Goal: Ask a question

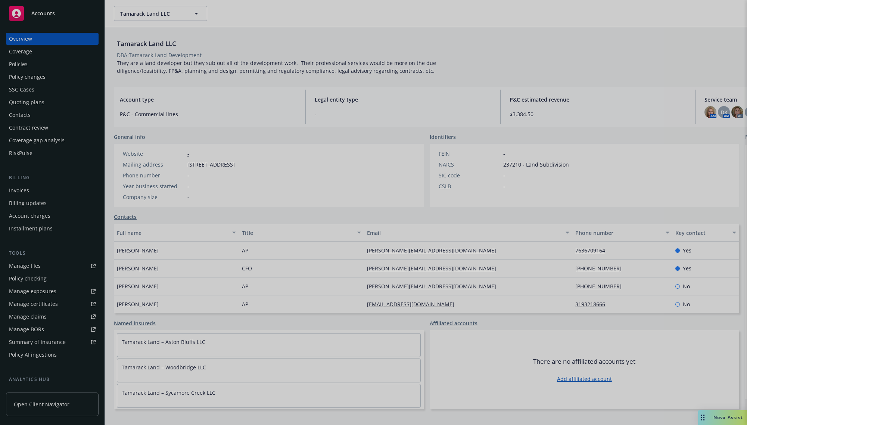
scroll to position [99, 0]
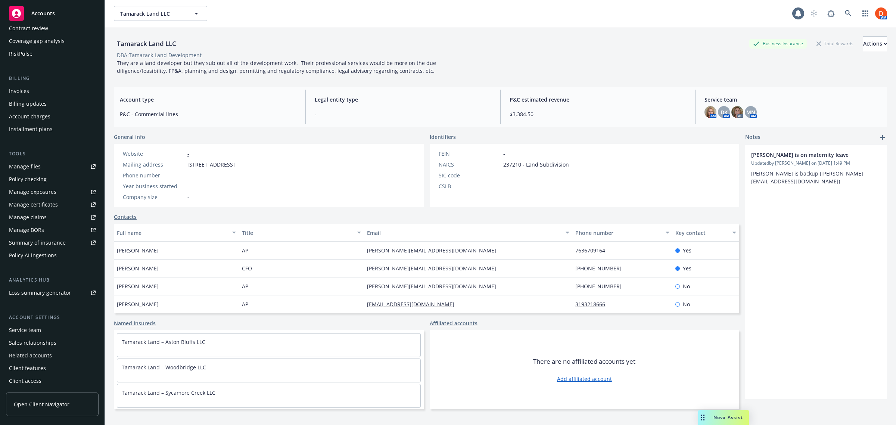
click at [730, 417] on span "Nova Assist" at bounding box center [727, 417] width 29 height 6
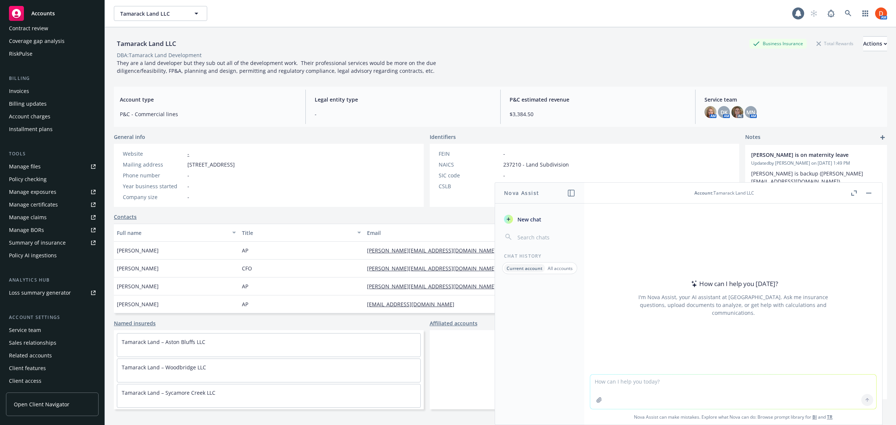
click at [721, 189] on header "Account : Tamarack Land LLC" at bounding box center [733, 192] width 298 height 21
click at [721, 195] on div "Account : Tamarack Land LLC" at bounding box center [724, 193] width 60 height 6
click at [729, 194] on div "Account : Tamarack Land LLC" at bounding box center [724, 193] width 60 height 6
click at [738, 193] on div "Account : Tamarack Land LLC" at bounding box center [724, 193] width 60 height 6
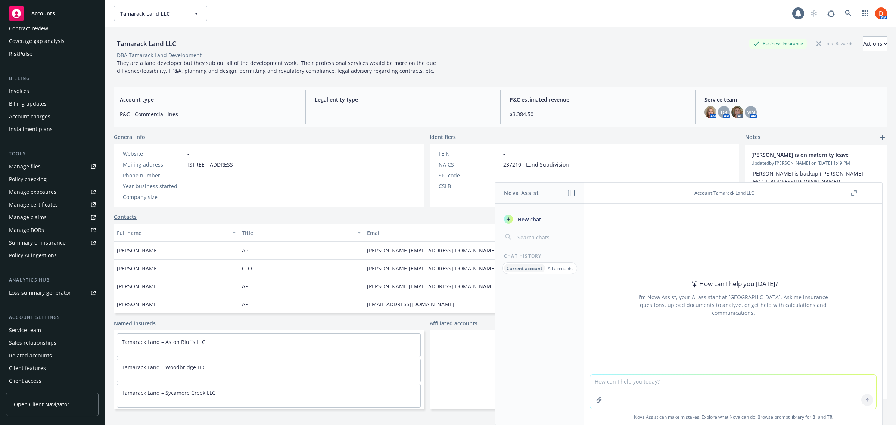
click at [755, 193] on div "Account : Tamarack Land LLC" at bounding box center [724, 193] width 250 height 6
click at [555, 269] on p "All accounts" at bounding box center [559, 268] width 25 height 6
click at [189, 17] on button "Tamarack Land LLC" at bounding box center [160, 13] width 93 height 15
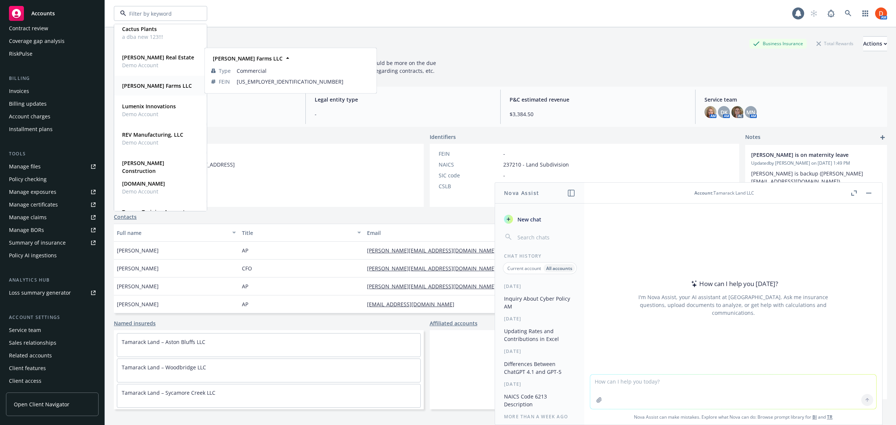
scroll to position [233, 0]
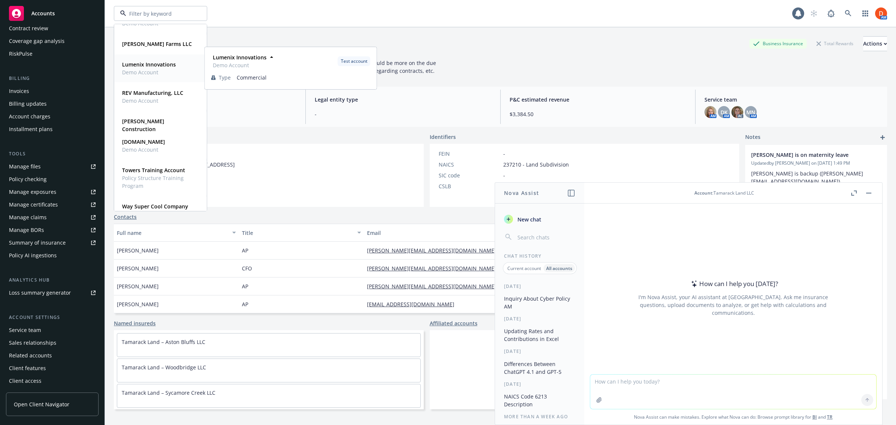
click at [132, 64] on strong "Lumenix Innovations" at bounding box center [149, 64] width 54 height 7
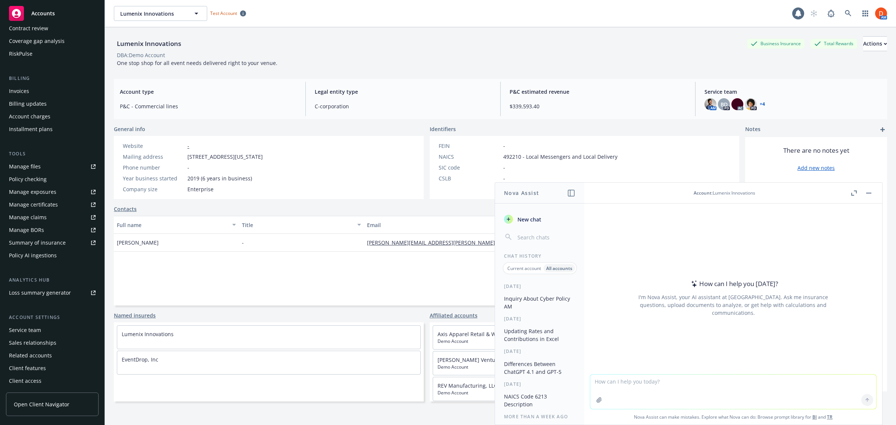
click at [618, 381] on textarea at bounding box center [733, 391] width 286 height 34
type textarea "can you provide the commission percentage for each policy on this account?"
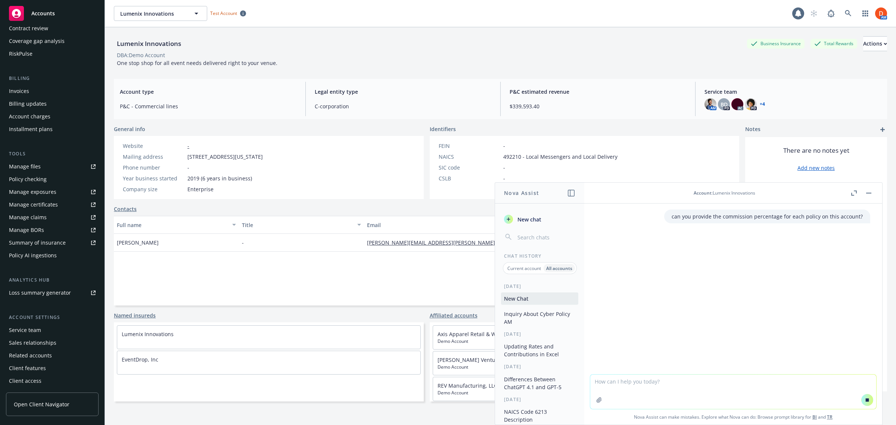
click at [851, 193] on icon "button" at bounding box center [854, 192] width 6 height 5
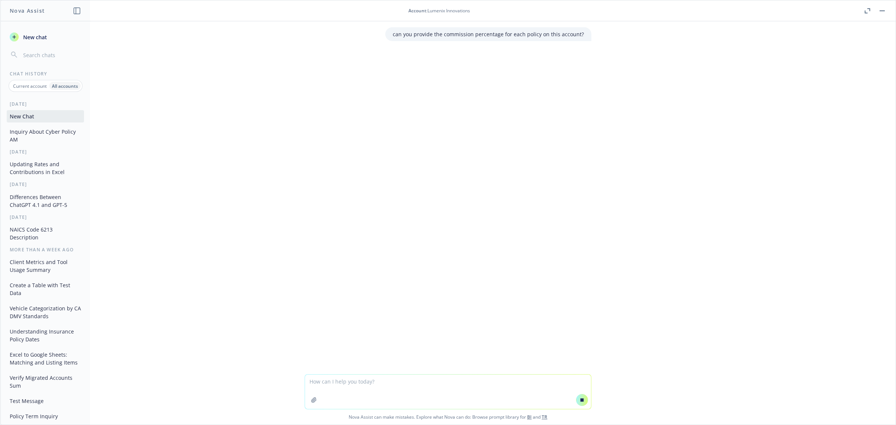
click at [868, 9] on icon "button" at bounding box center [867, 10] width 6 height 5
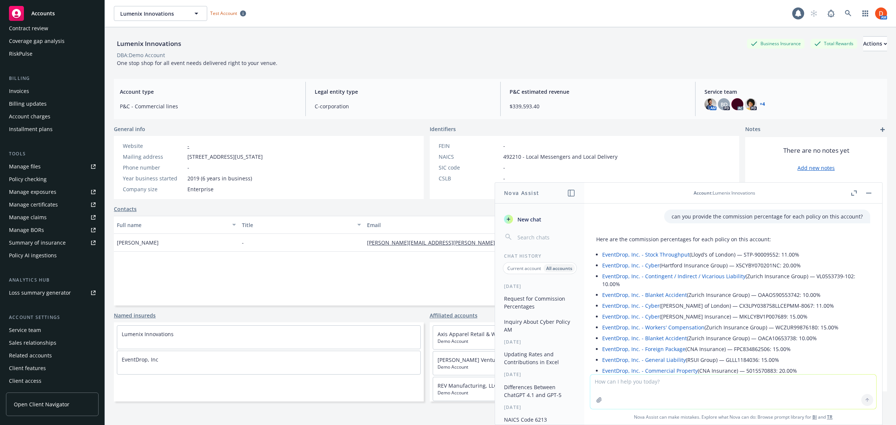
scroll to position [79, 0]
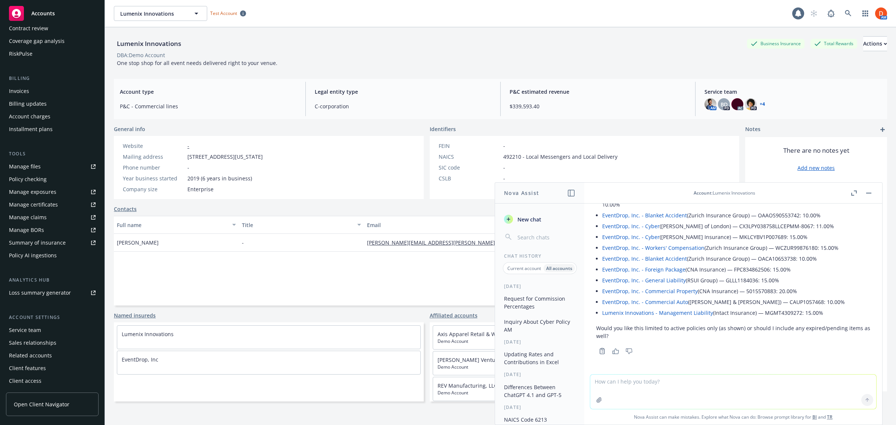
click at [856, 191] on button "button" at bounding box center [853, 192] width 9 height 9
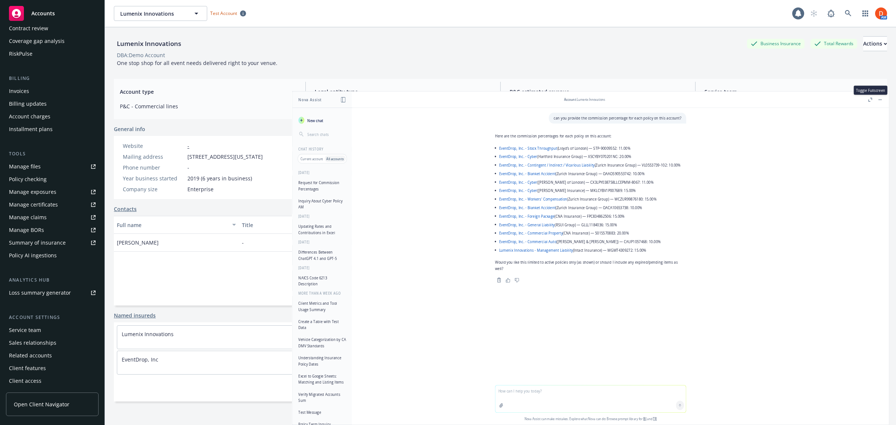
scroll to position [0, 0]
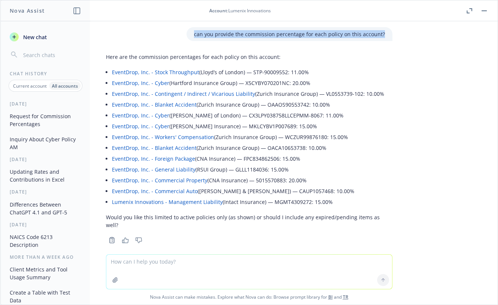
drag, startPoint x: 193, startPoint y: 34, endPoint x: 379, endPoint y: 37, distance: 185.8
click at [379, 37] on div "can you provide the commission percentage for each policy on this account?" at bounding box center [290, 34] width 206 height 14
copy p "can you provide the commission percentage for each policy on this account?"
